Goal: Task Accomplishment & Management: Complete application form

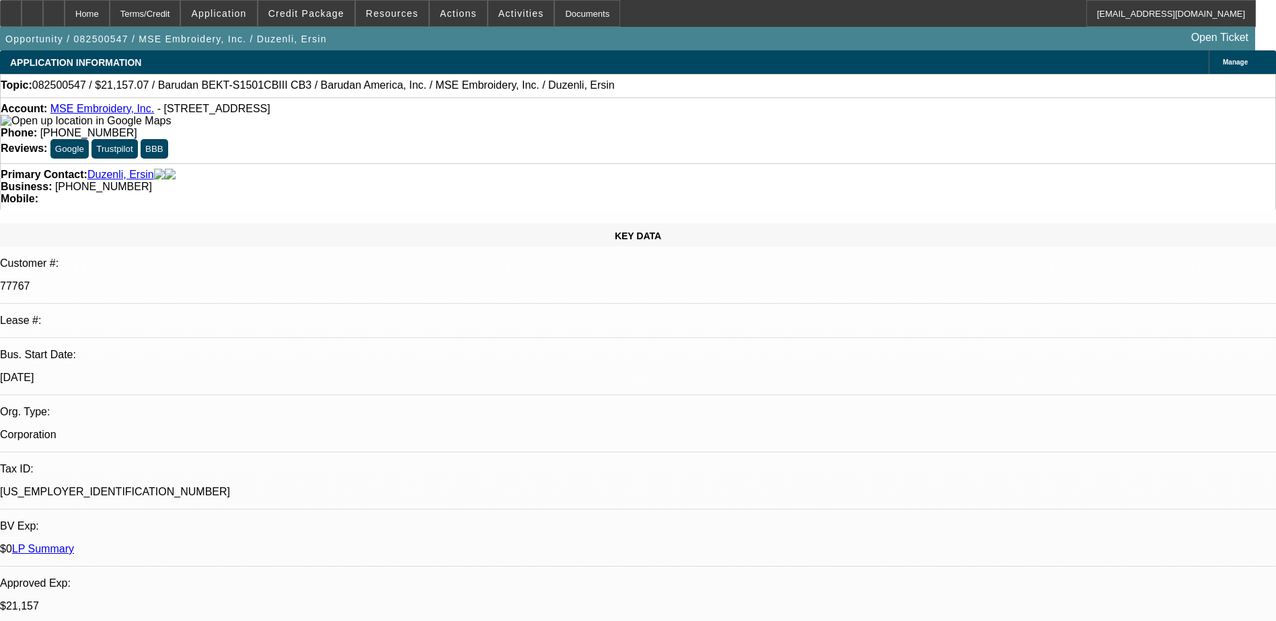
select select "0"
select select "6"
select select "0"
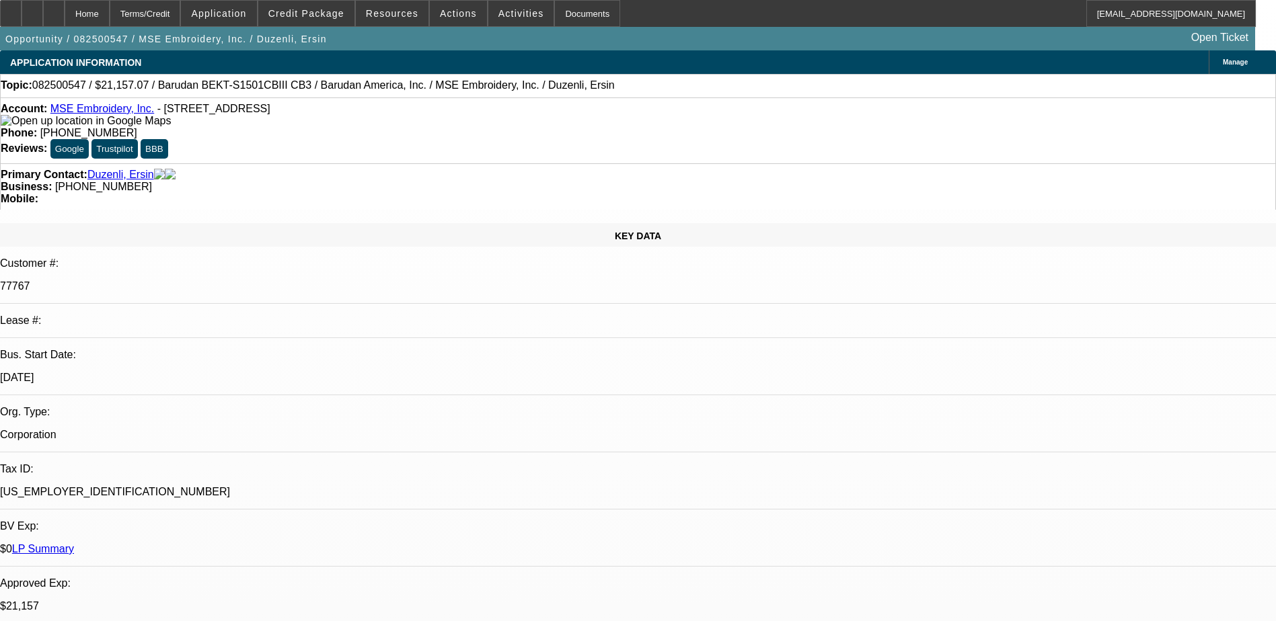
select select "0"
select select "2"
select select "0"
select select "6"
select select "0"
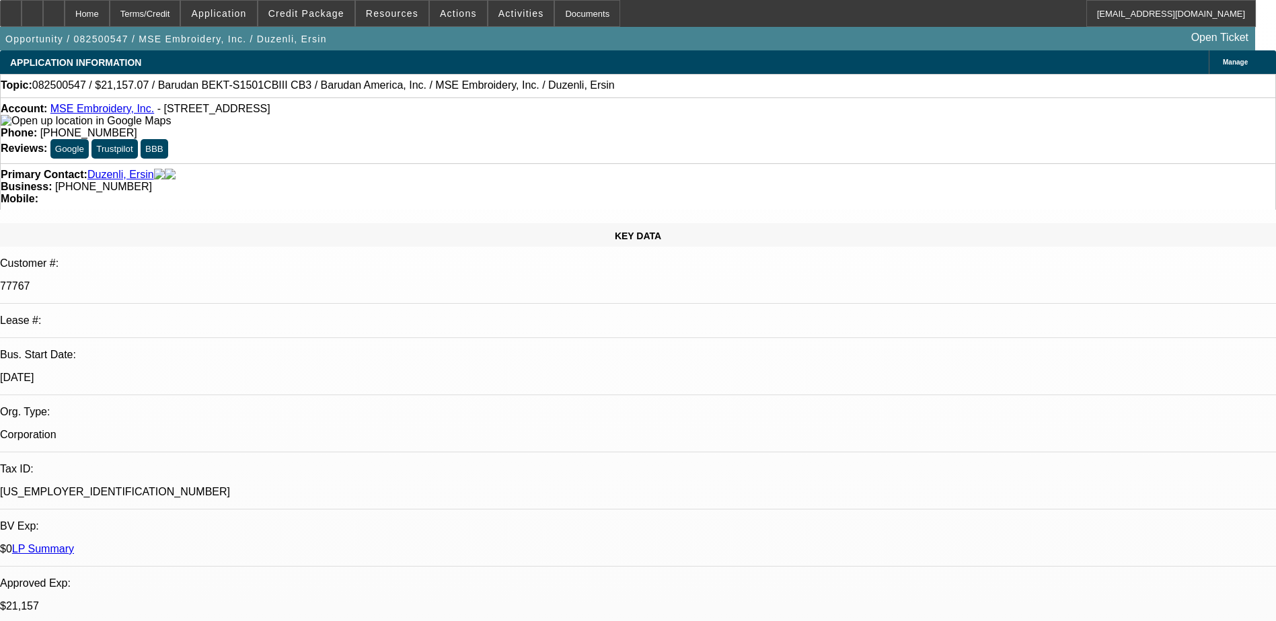
select select "0"
select select "6"
select select "0"
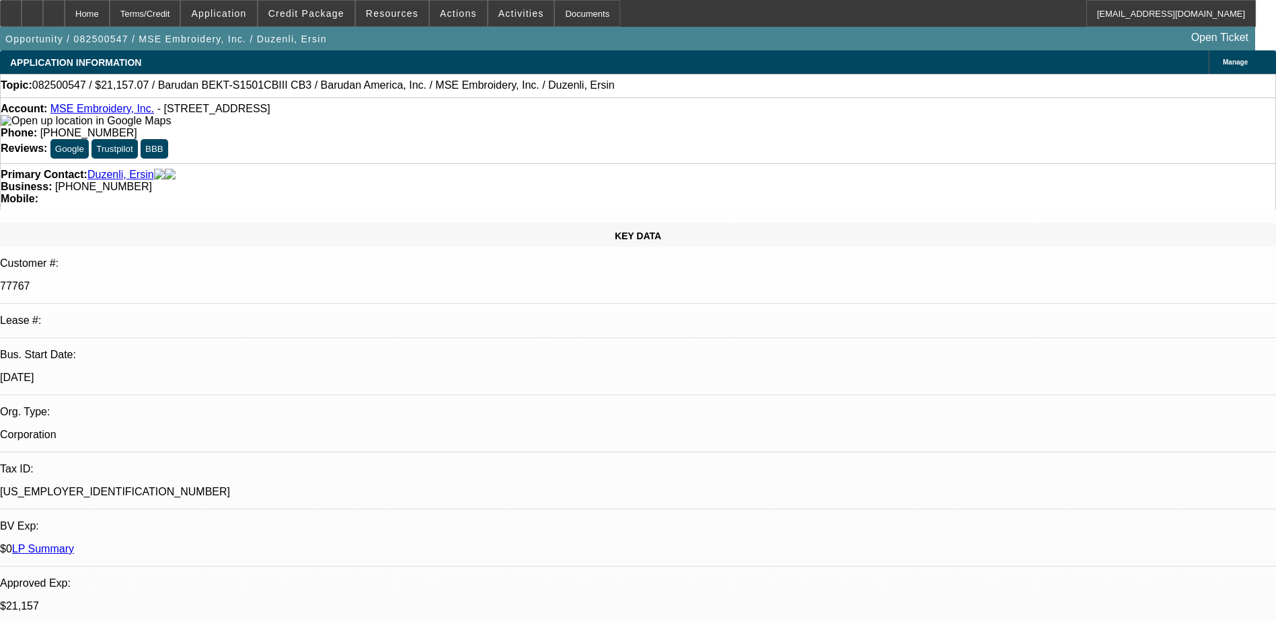
select select "2"
select select "0"
select select "6"
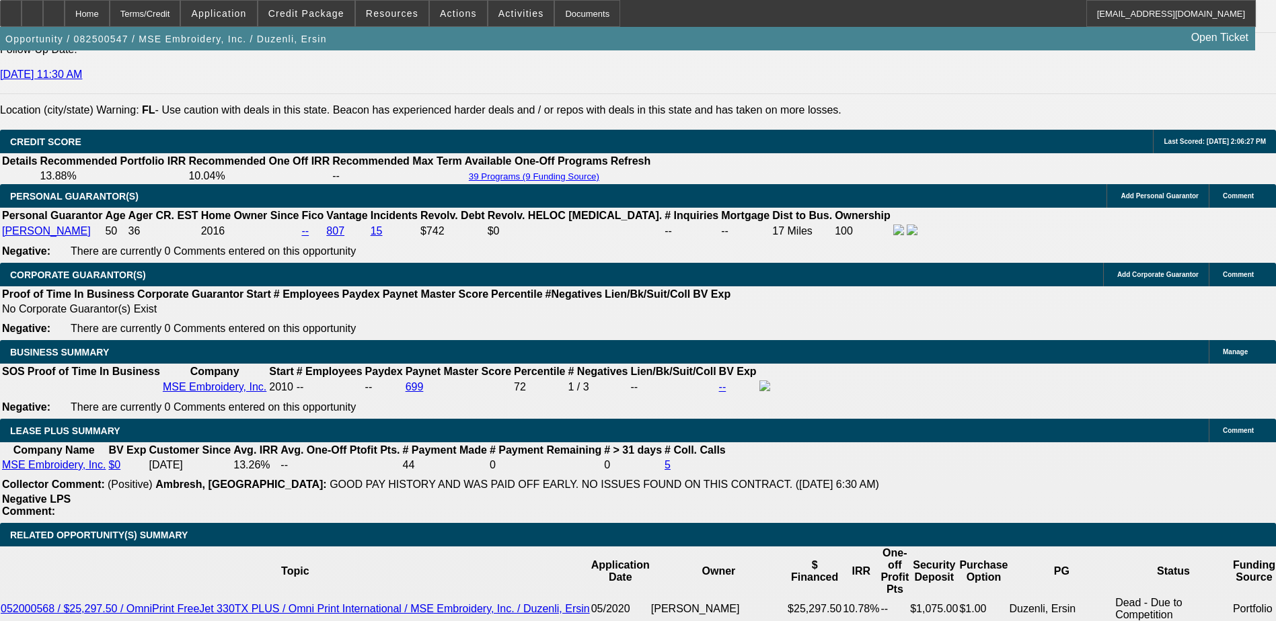
scroll to position [2014, 0]
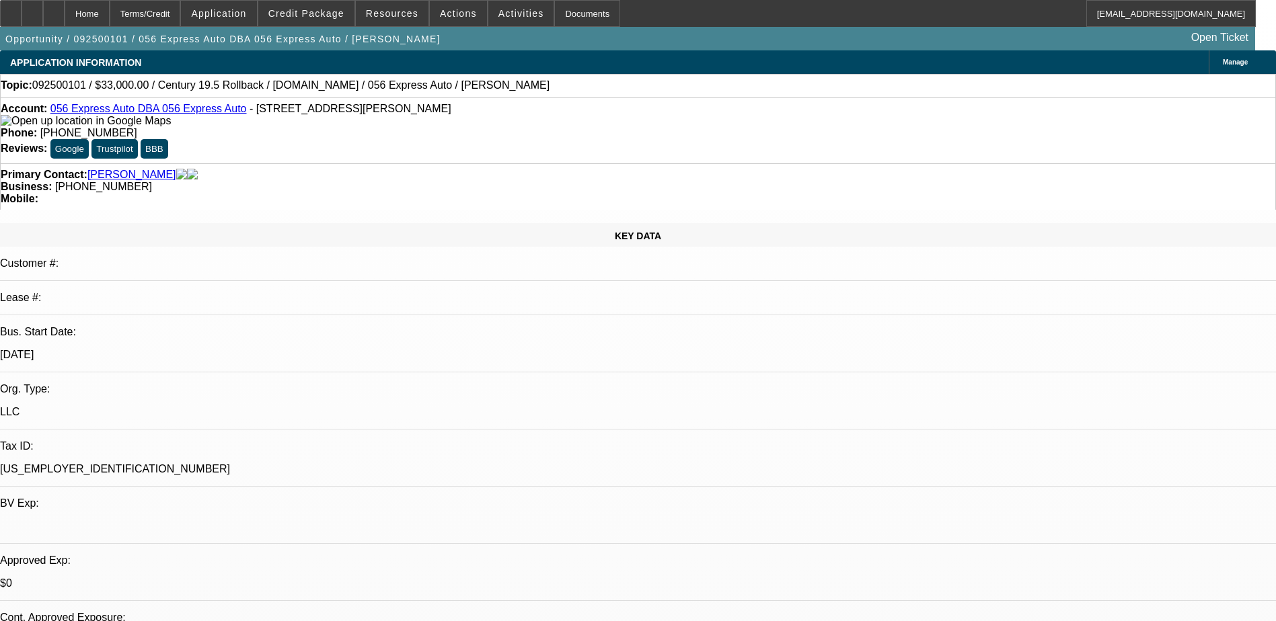
select select "0"
select select "2"
select select "0.1"
select select "4"
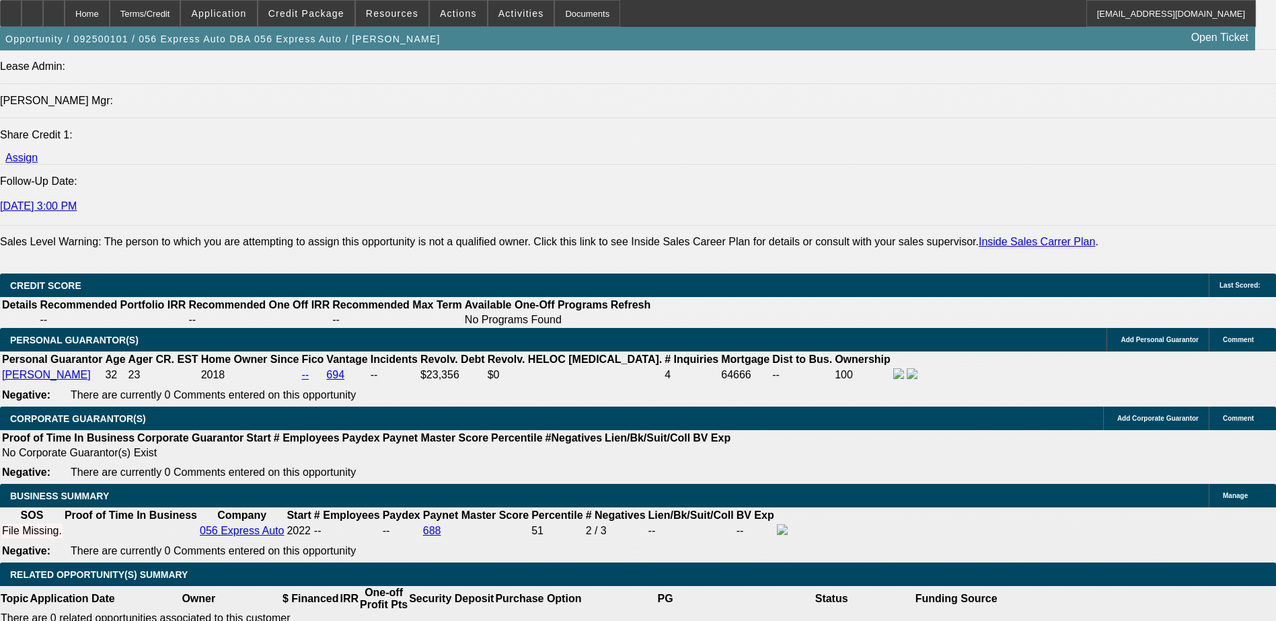
scroll to position [1883, 0]
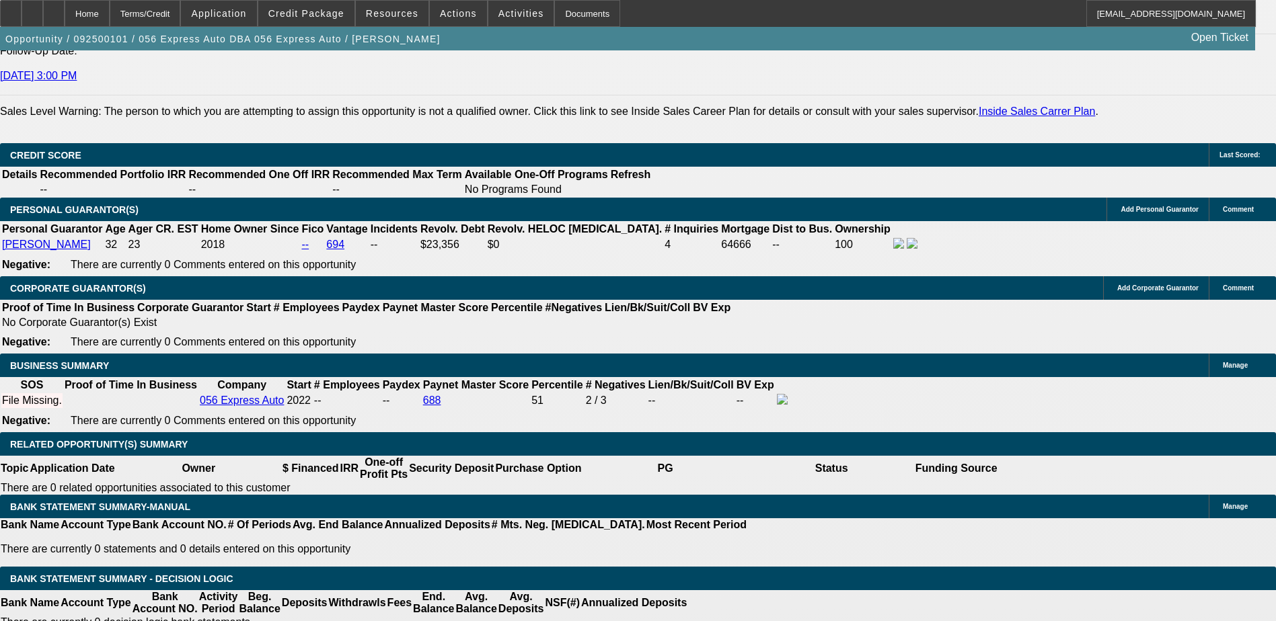
type input "18"
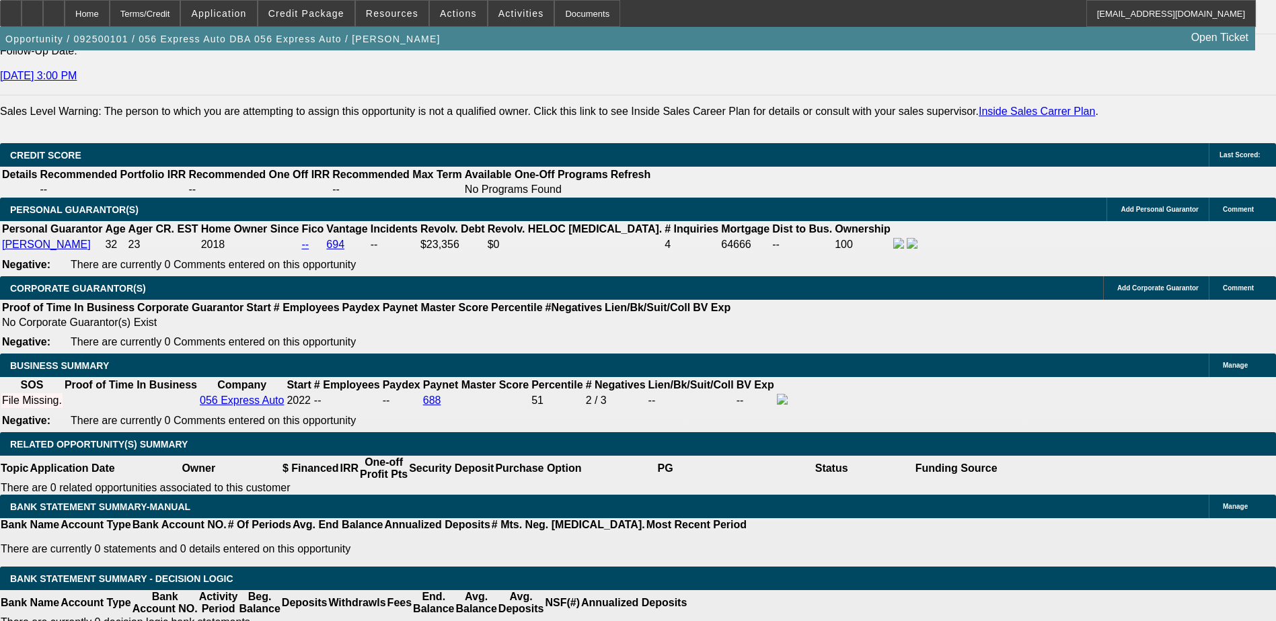
type input "12"
type input "$1,847.88"
type input "$3,695.76"
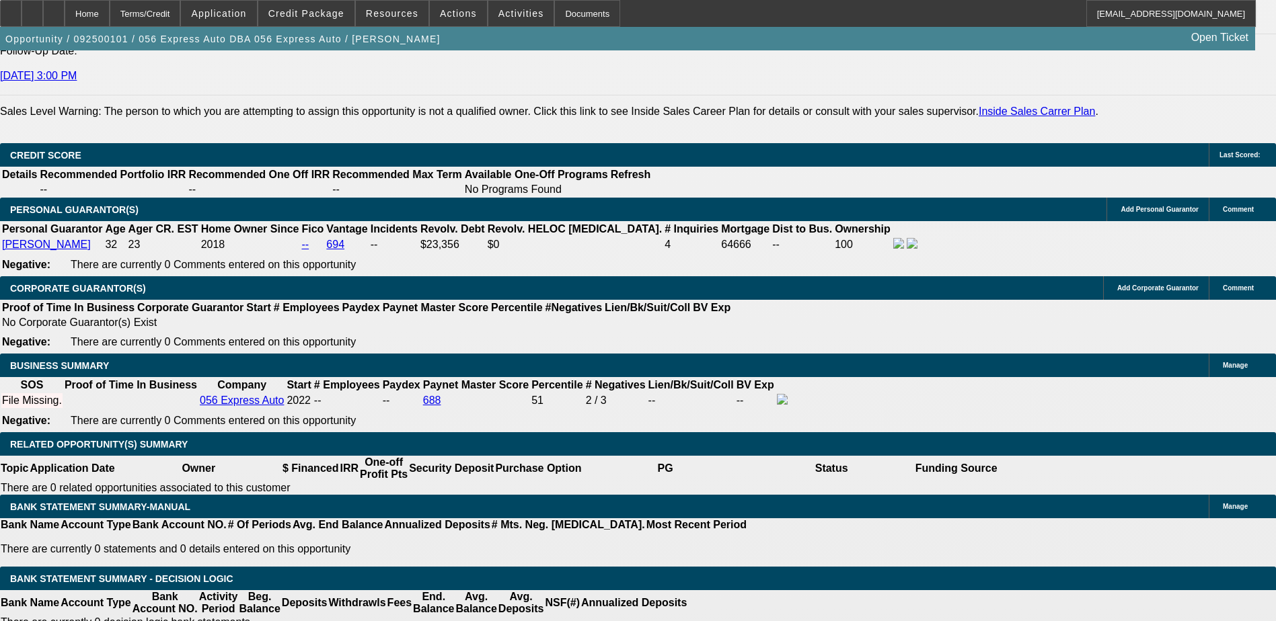
type input "$2,012.41"
type input "$4,024.82"
type input "12"
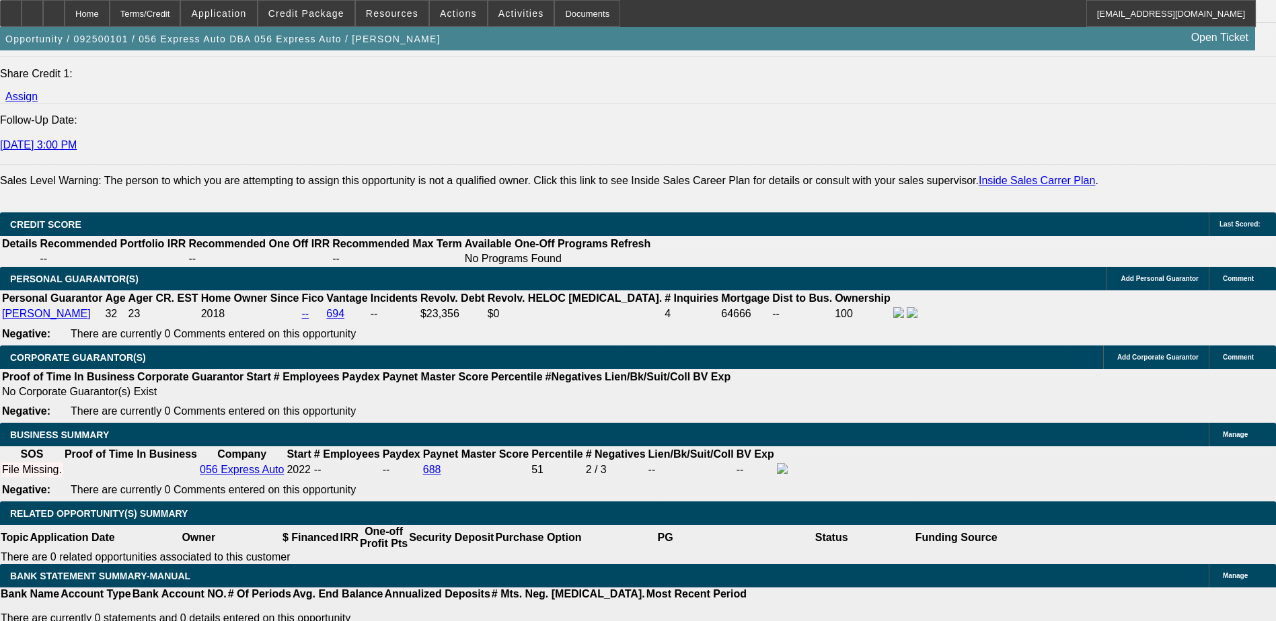
scroll to position [1748, 0]
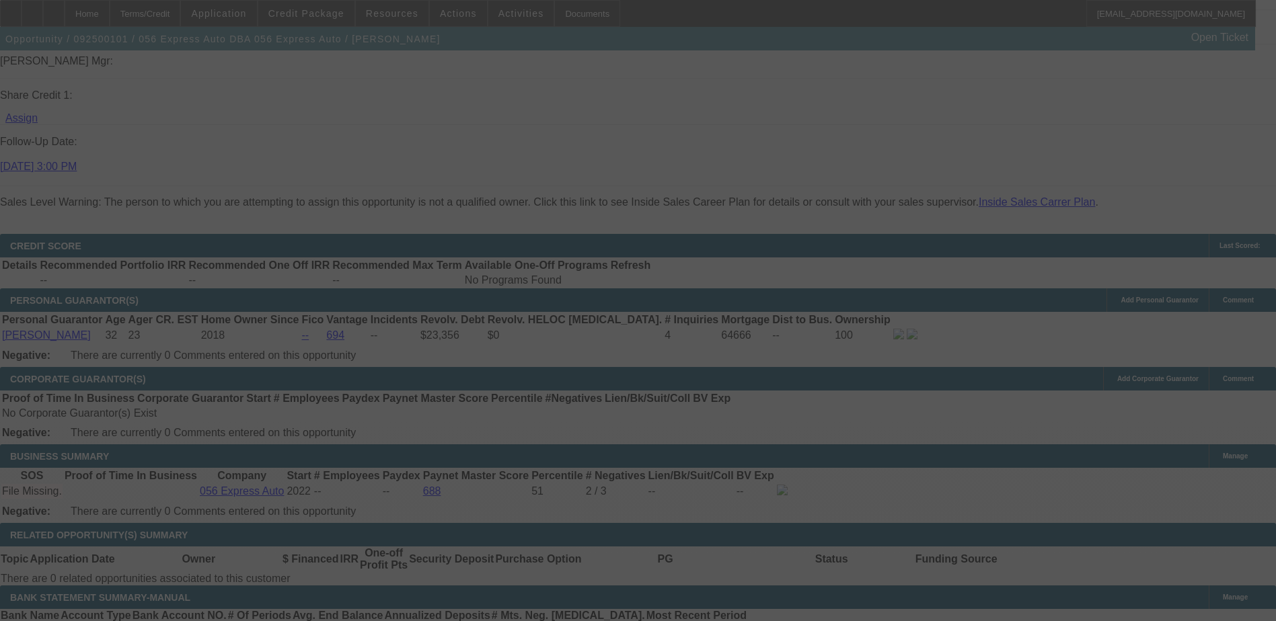
scroll to position [1816, 0]
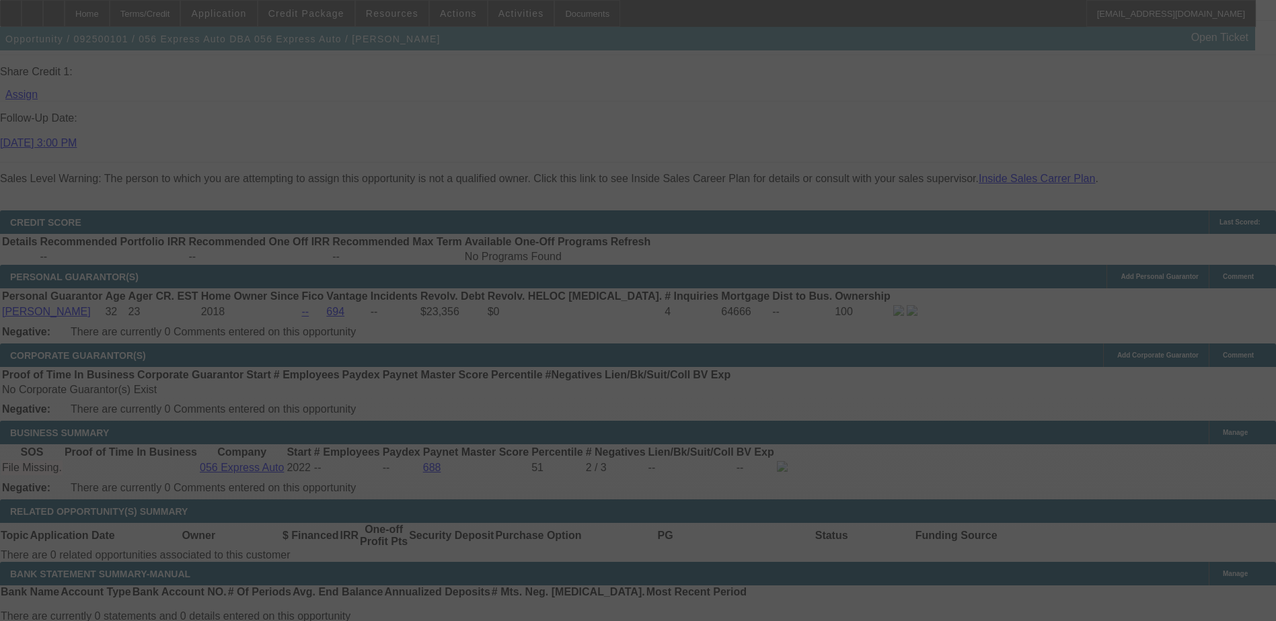
select select "0"
select select "2"
select select "0.1"
select select "4"
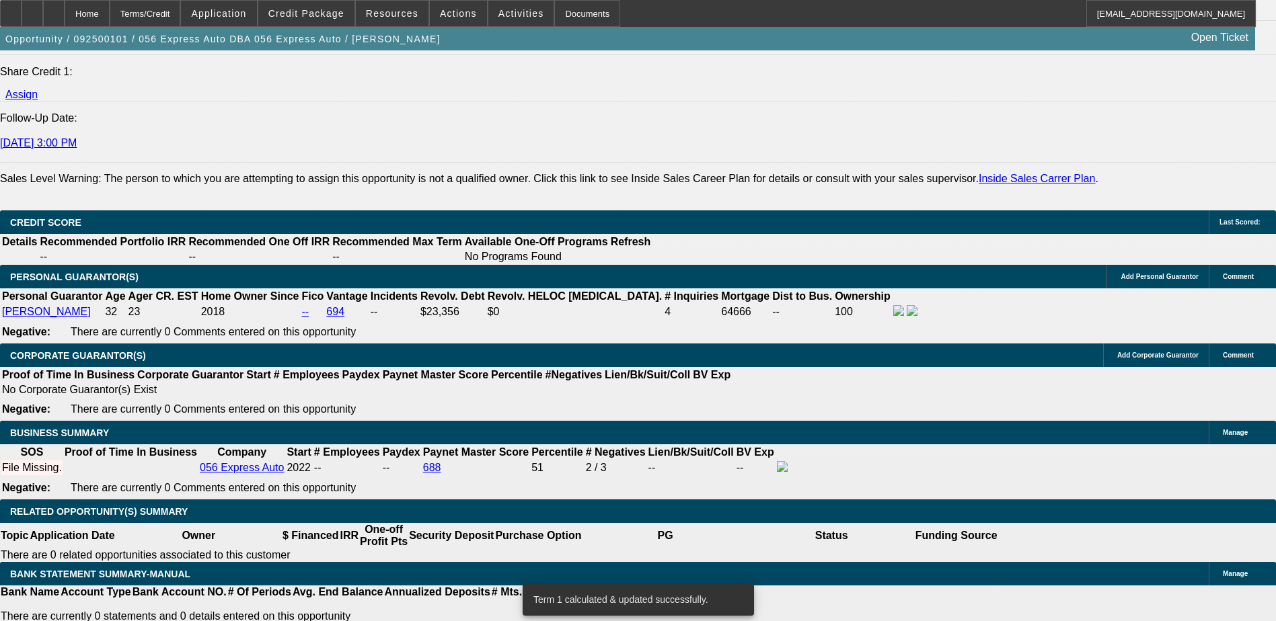
scroll to position [1883, 0]
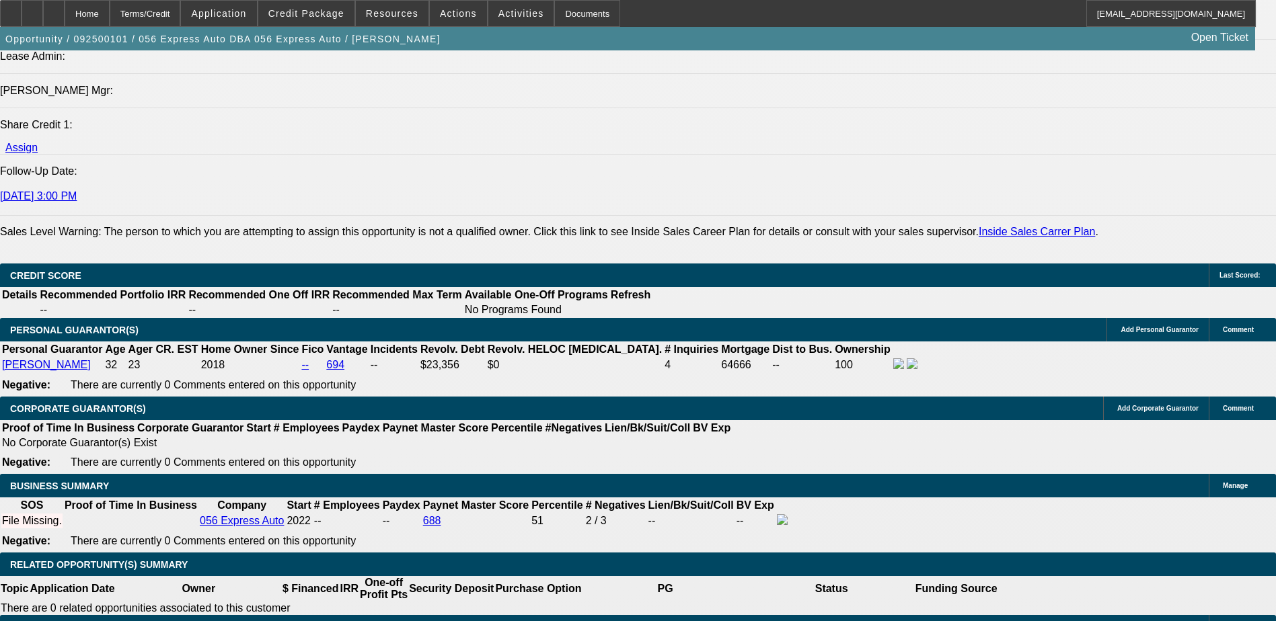
scroll to position [1748, 0]
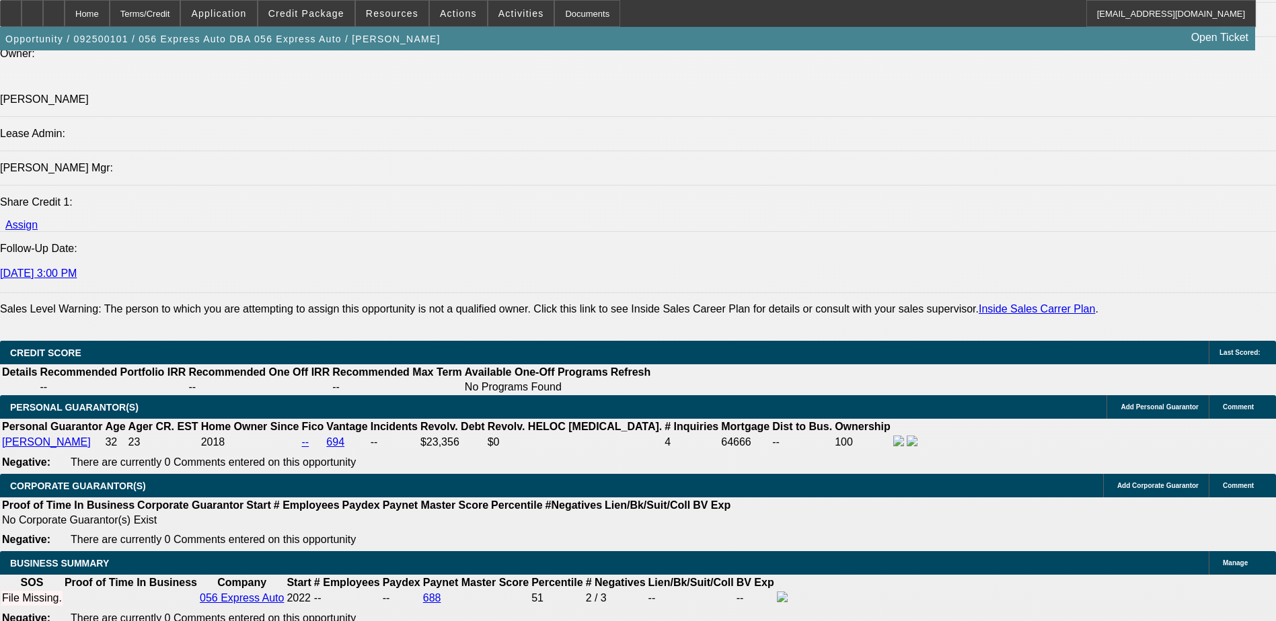
scroll to position [1816, 0]
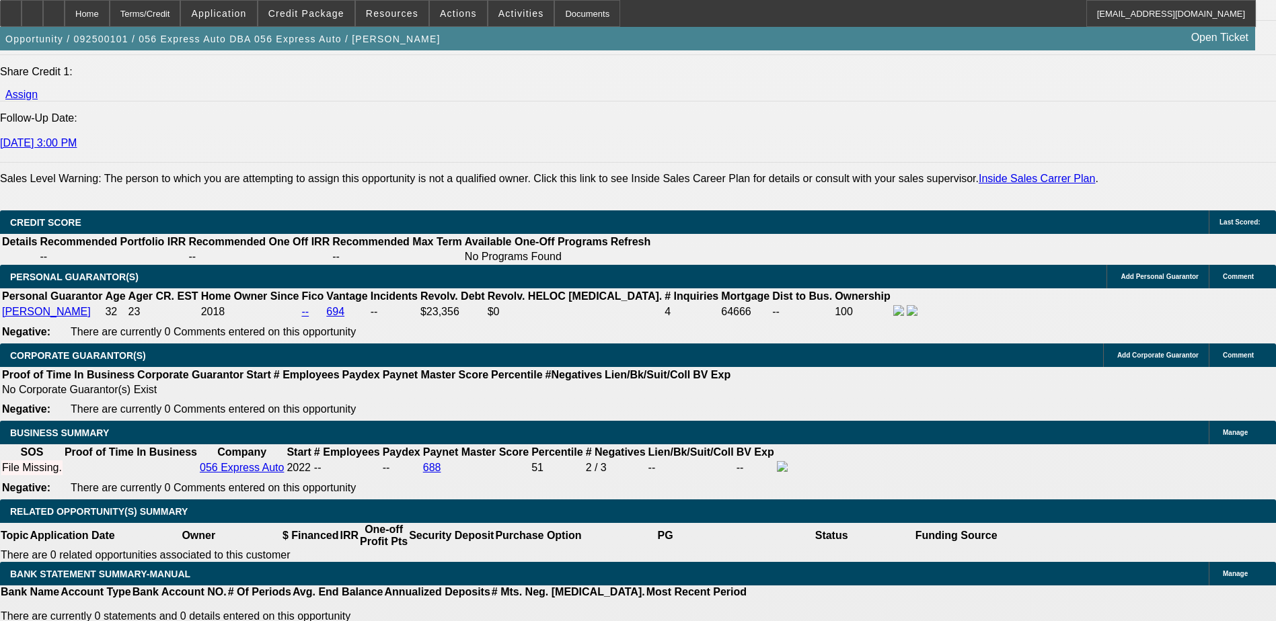
select select "0.15"
type input "$4,950.00"
type input "UNKNOWN"
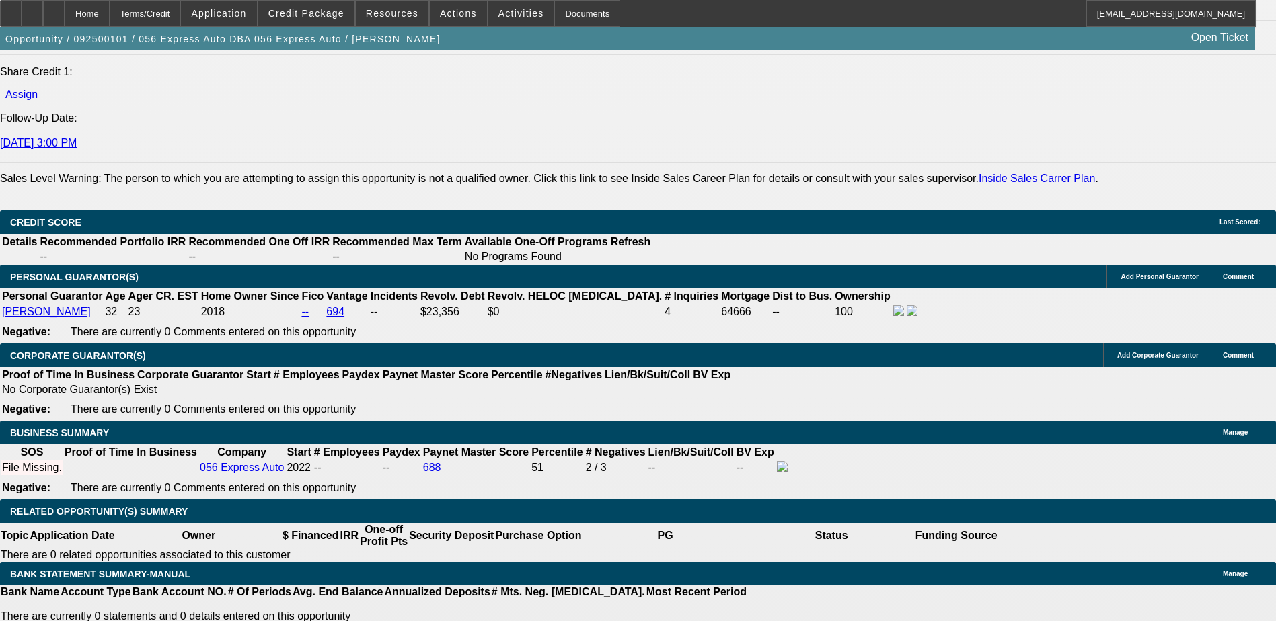
type input "$3,421.10"
type input "$1,710.55"
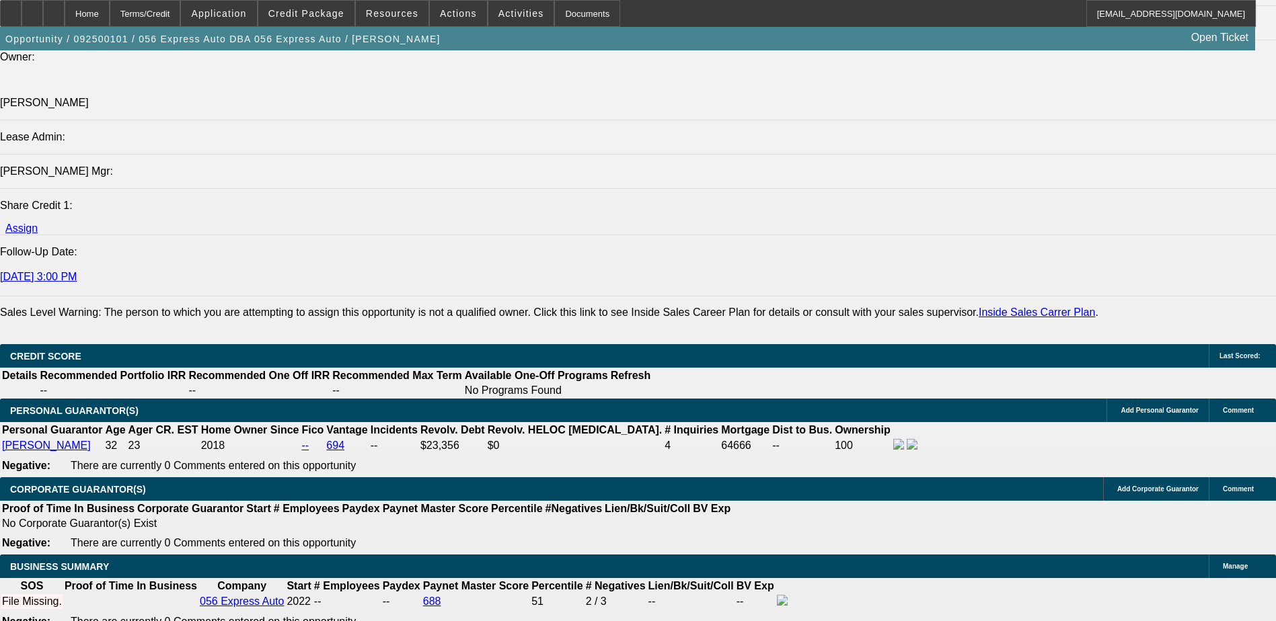
scroll to position [1681, 0]
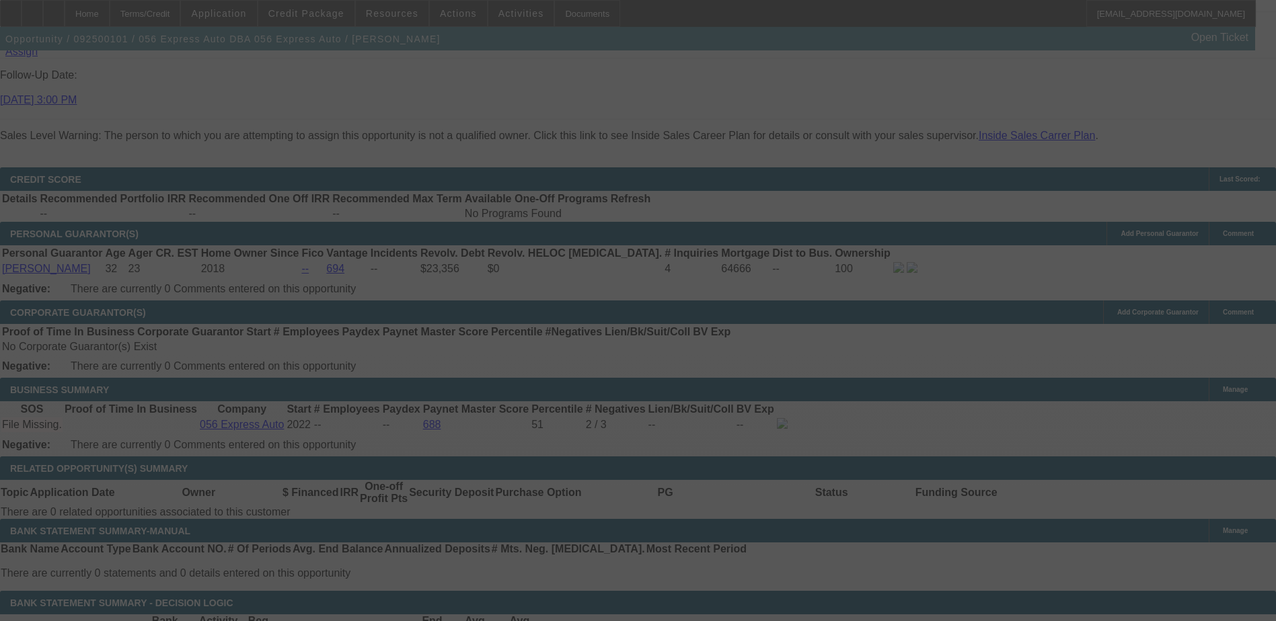
scroll to position [2017, 0]
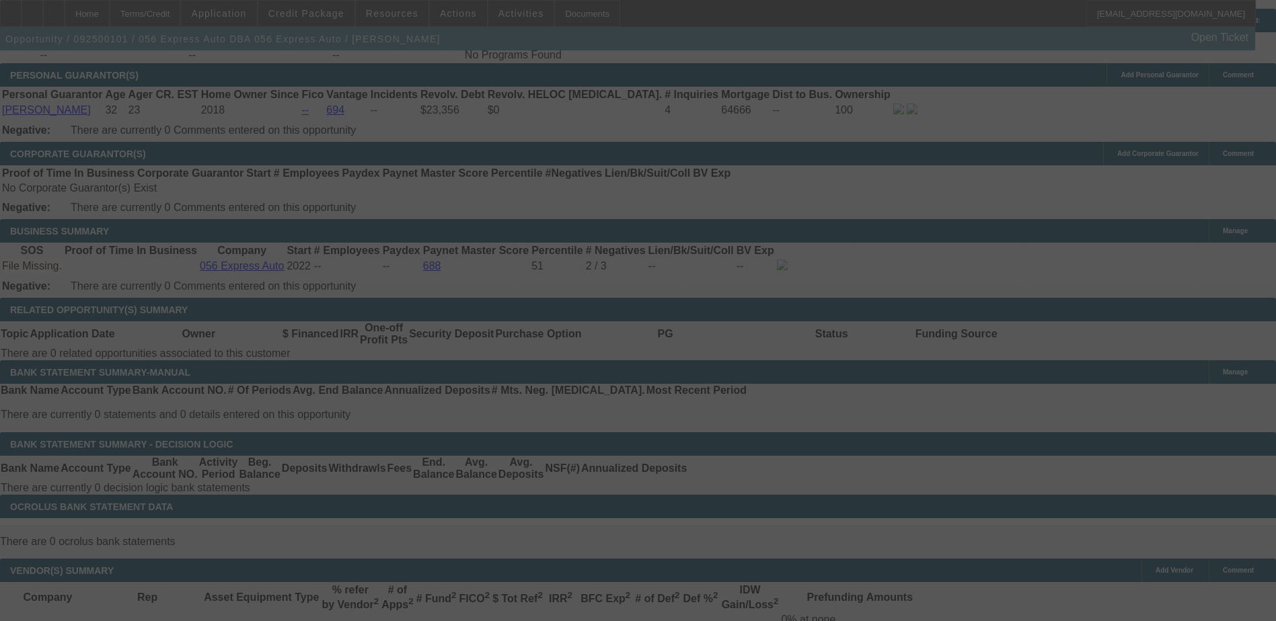
select select "0.15"
select select "2"
select select "0.1"
select select "4"
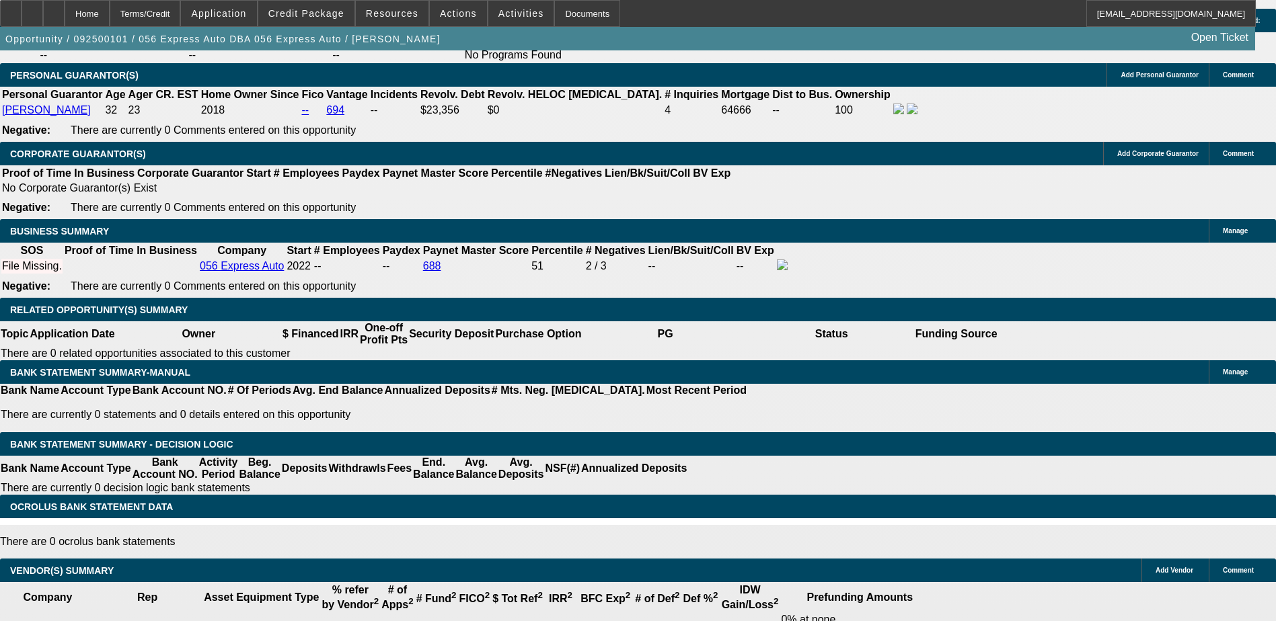
type input "UNKNOWN"
type input "1"
type input "$3,141.40"
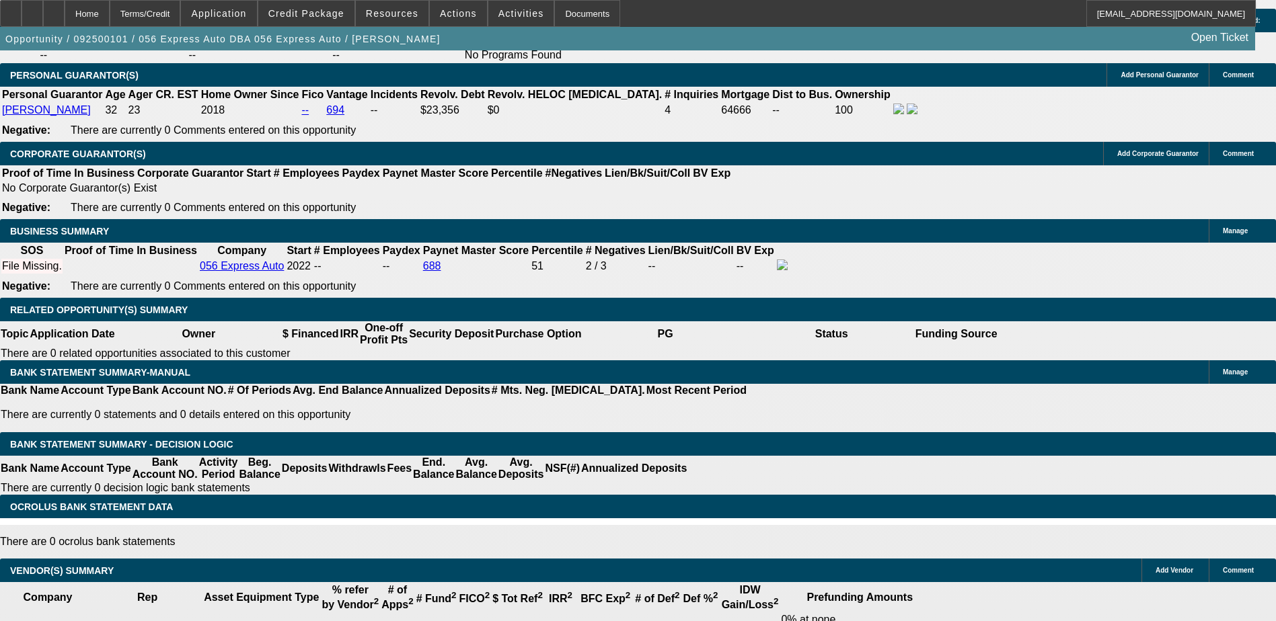
type input "$1,570.70"
type input "11"
type input "$3,395.10"
type input "$1,697.55"
type input "11"
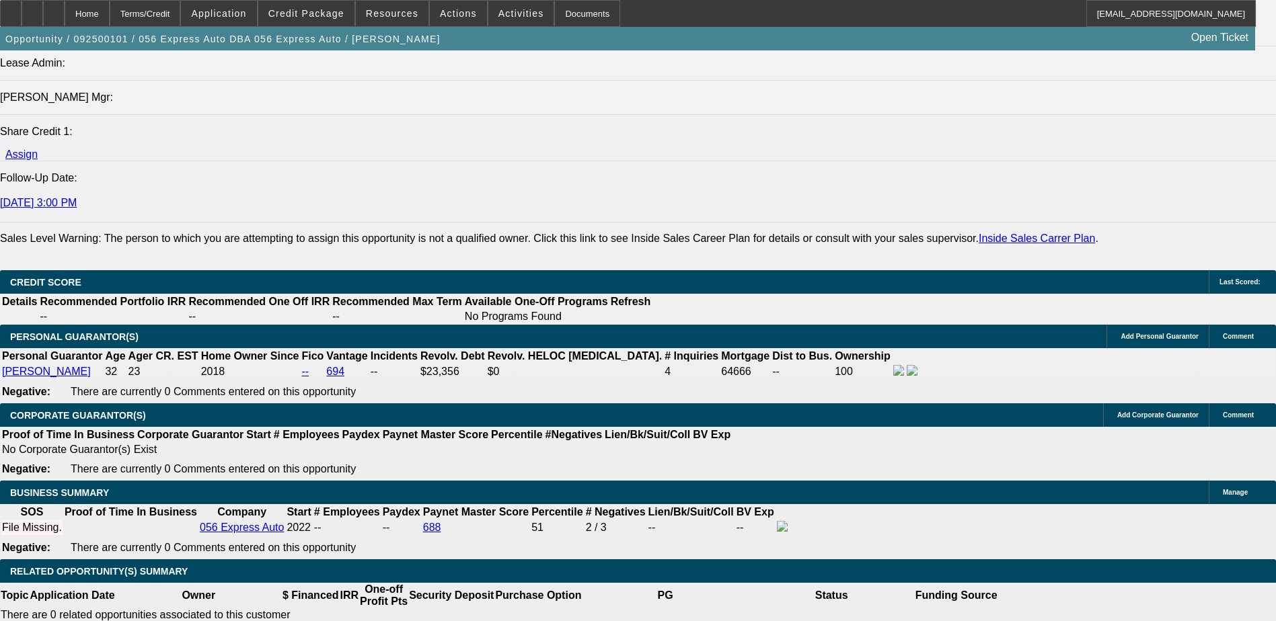
scroll to position [1748, 0]
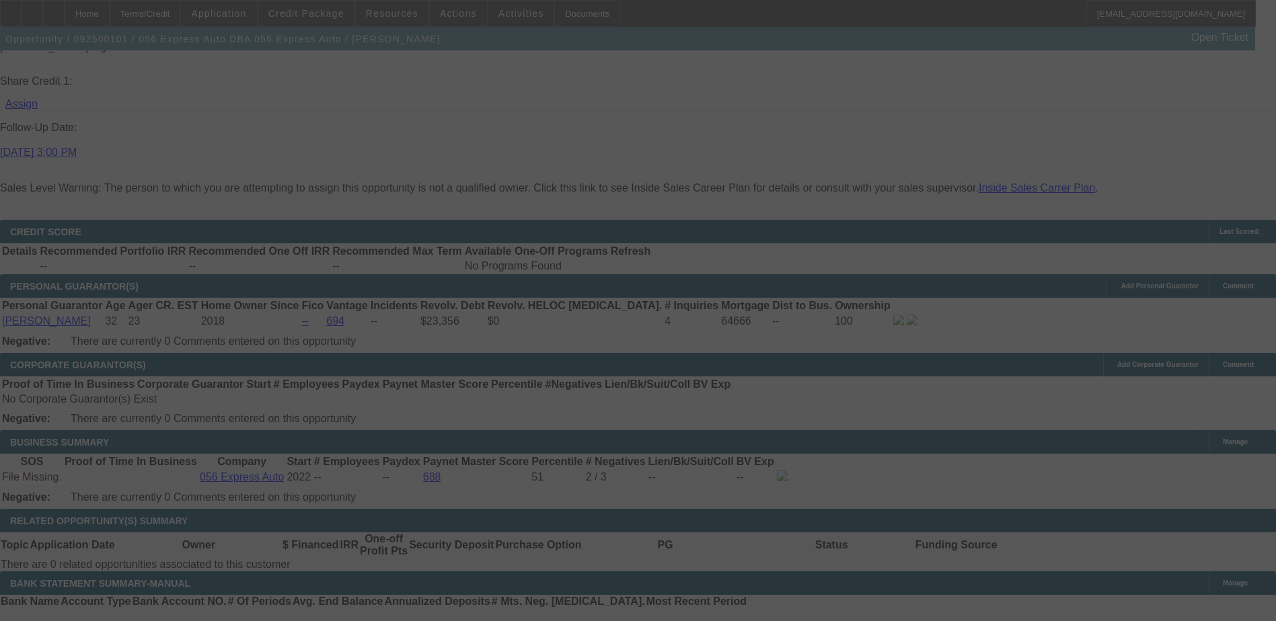
scroll to position [1883, 0]
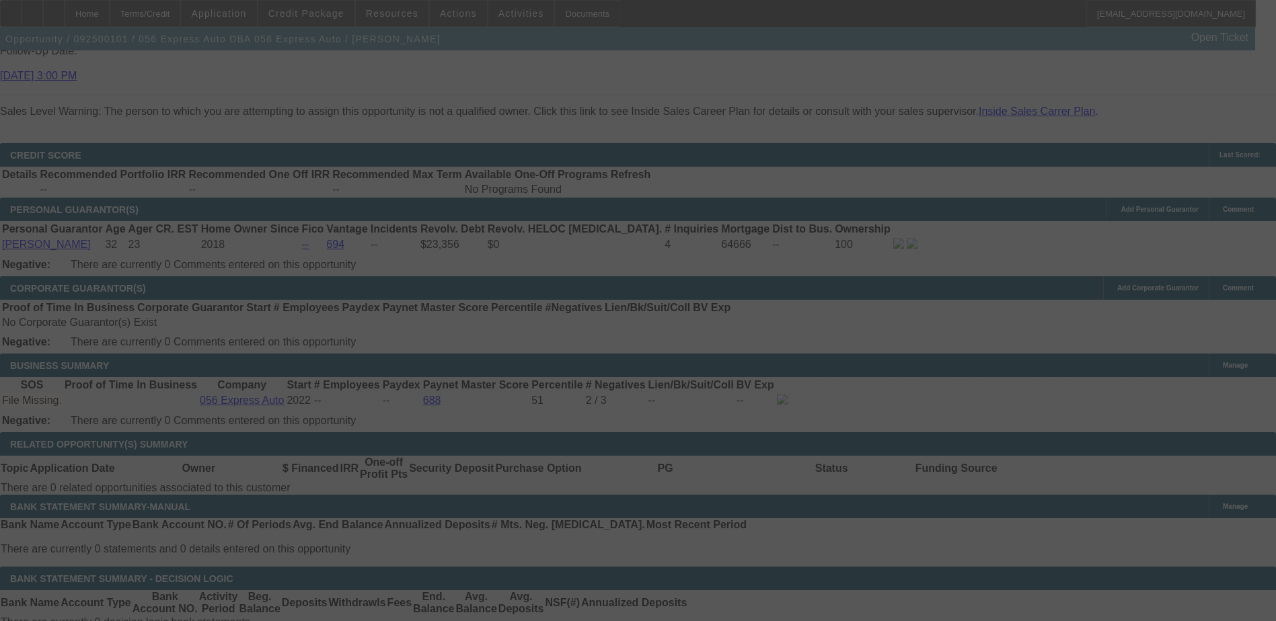
select select "0.15"
select select "2"
select select "0.1"
select select "4"
